Goal: Information Seeking & Learning: Understand process/instructions

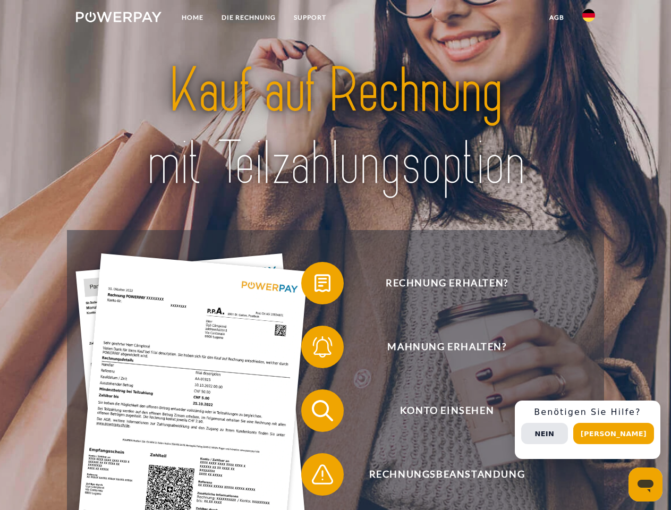
click at [118, 19] on img at bounding box center [118, 17] width 85 height 11
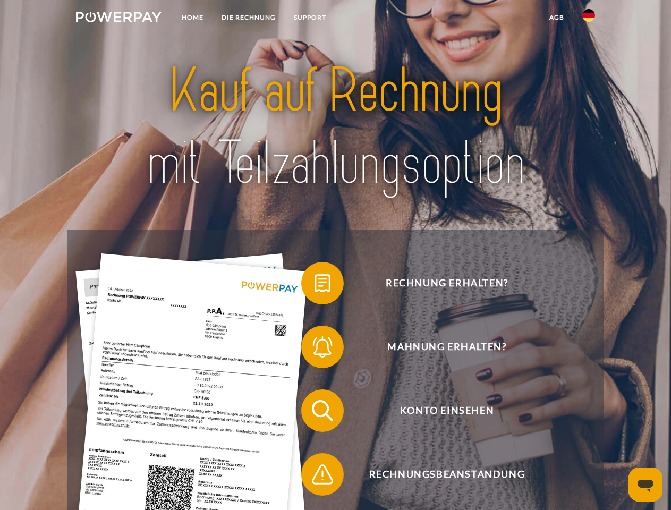
click at [588, 19] on img at bounding box center [588, 15] width 13 height 13
click at [556, 18] on link "agb" at bounding box center [556, 17] width 33 height 19
click at [314, 285] on span at bounding box center [306, 282] width 53 height 53
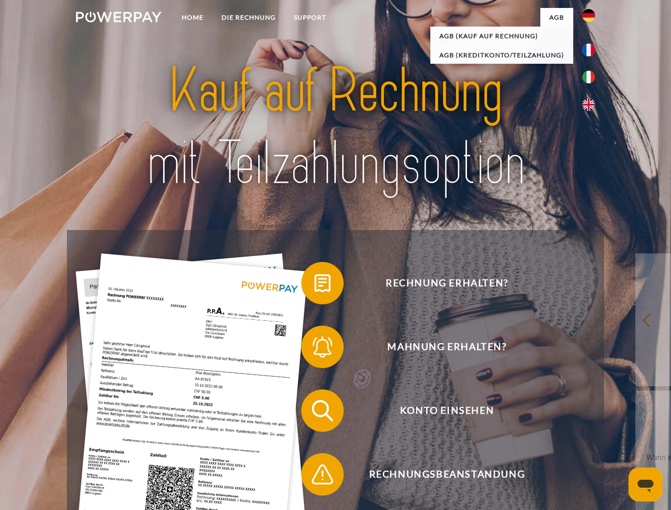
click at [314, 349] on span at bounding box center [306, 346] width 53 height 53
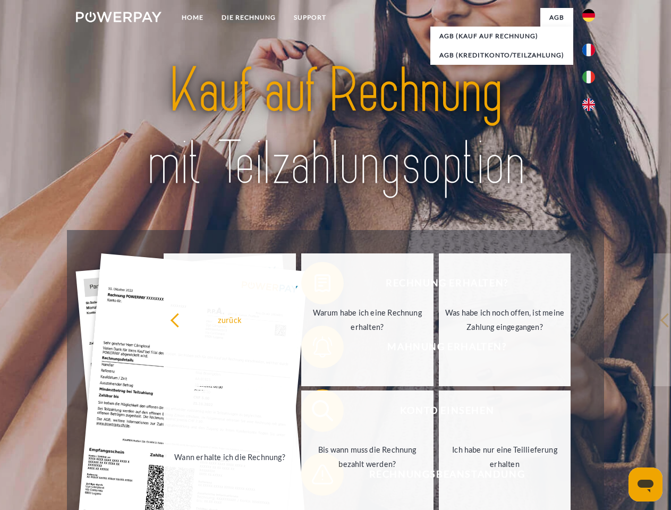
click at [314, 413] on link "Bis wann muss die Rechnung bezahlt werden?" at bounding box center [367, 456] width 132 height 133
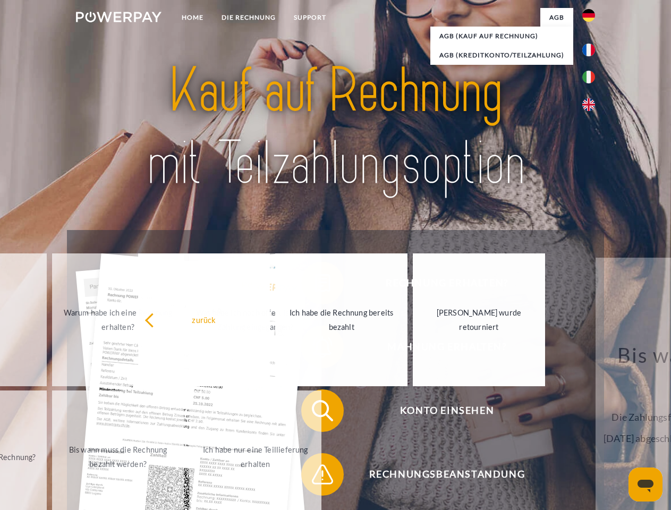
click at [314, 476] on span at bounding box center [306, 474] width 53 height 53
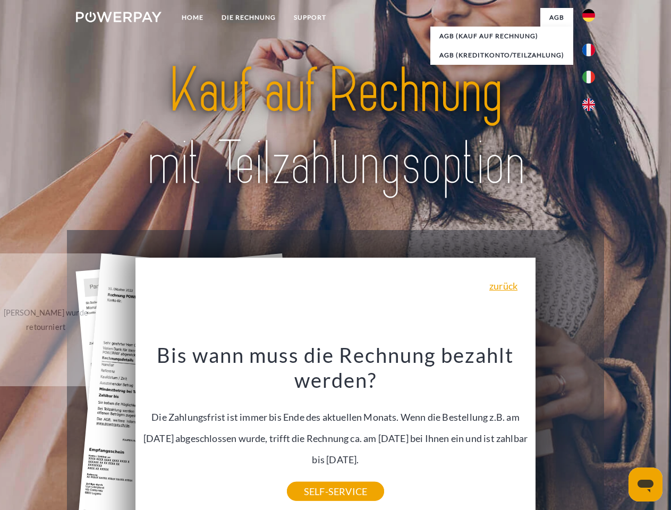
click at [591, 430] on div "Rechnung erhalten? Mahnung erhalten? Konto einsehen" at bounding box center [335, 442] width 536 height 425
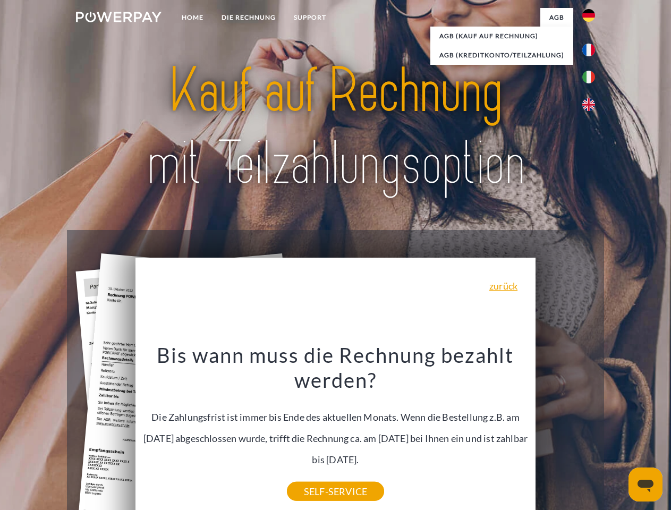
click at [565, 432] on span "Konto einsehen" at bounding box center [446, 410] width 260 height 42
click at [617, 433] on header "Home DIE RECHNUNG SUPPORT" at bounding box center [335, 366] width 671 height 733
